Goal: Transaction & Acquisition: Purchase product/service

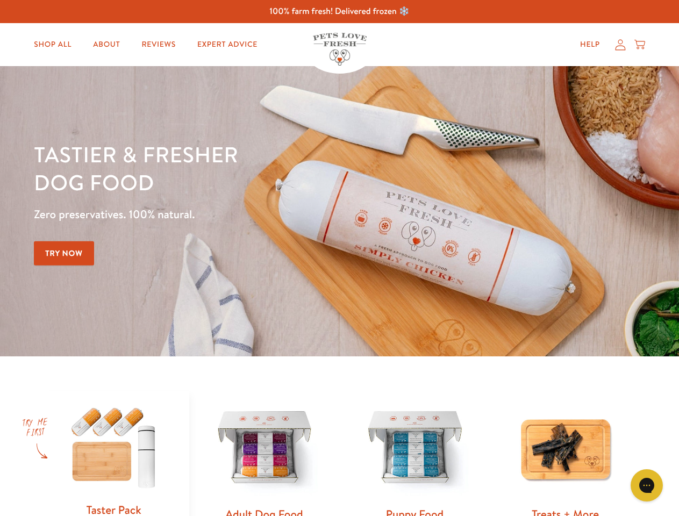
click at [339, 258] on div "Tastier & fresher dog food Zero preservatives. 100% natural. Try Now" at bounding box center [238, 211] width 408 height 142
click at [647, 486] on icon "Gorgias live chat" at bounding box center [647, 485] width 10 height 10
